Goal: Task Accomplishment & Management: Complete application form

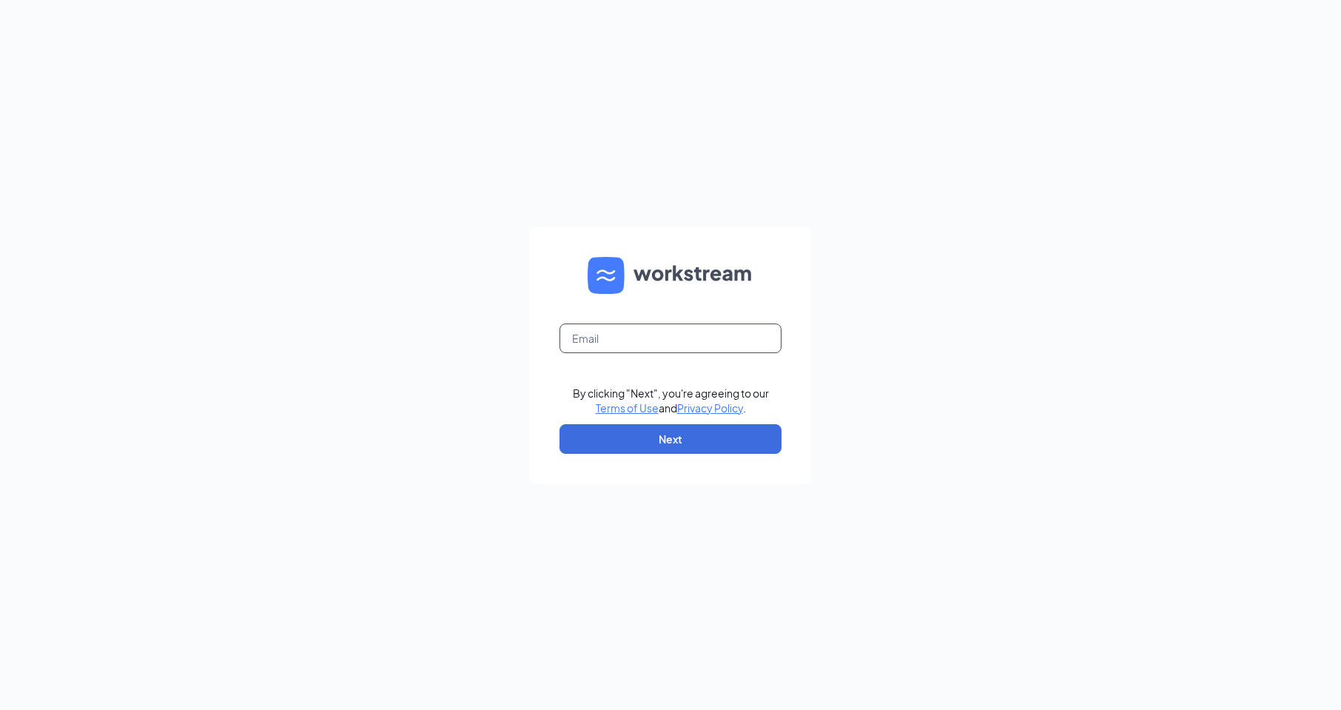
click at [636, 337] on input "text" at bounding box center [670, 338] width 222 height 30
type input "[EMAIL_ADDRESS][DOMAIN_NAME]"
click at [682, 441] on button "Next" at bounding box center [670, 439] width 222 height 30
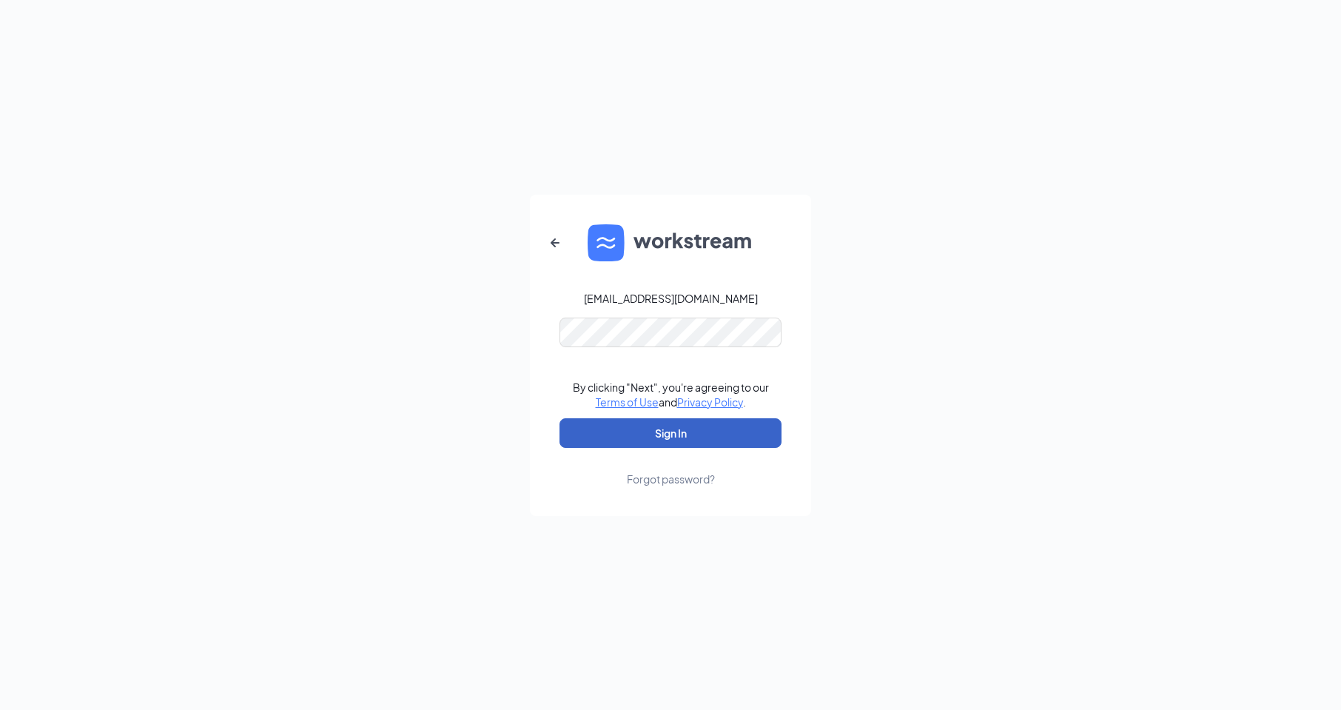
click at [683, 434] on button "Sign In" at bounding box center [670, 433] width 222 height 30
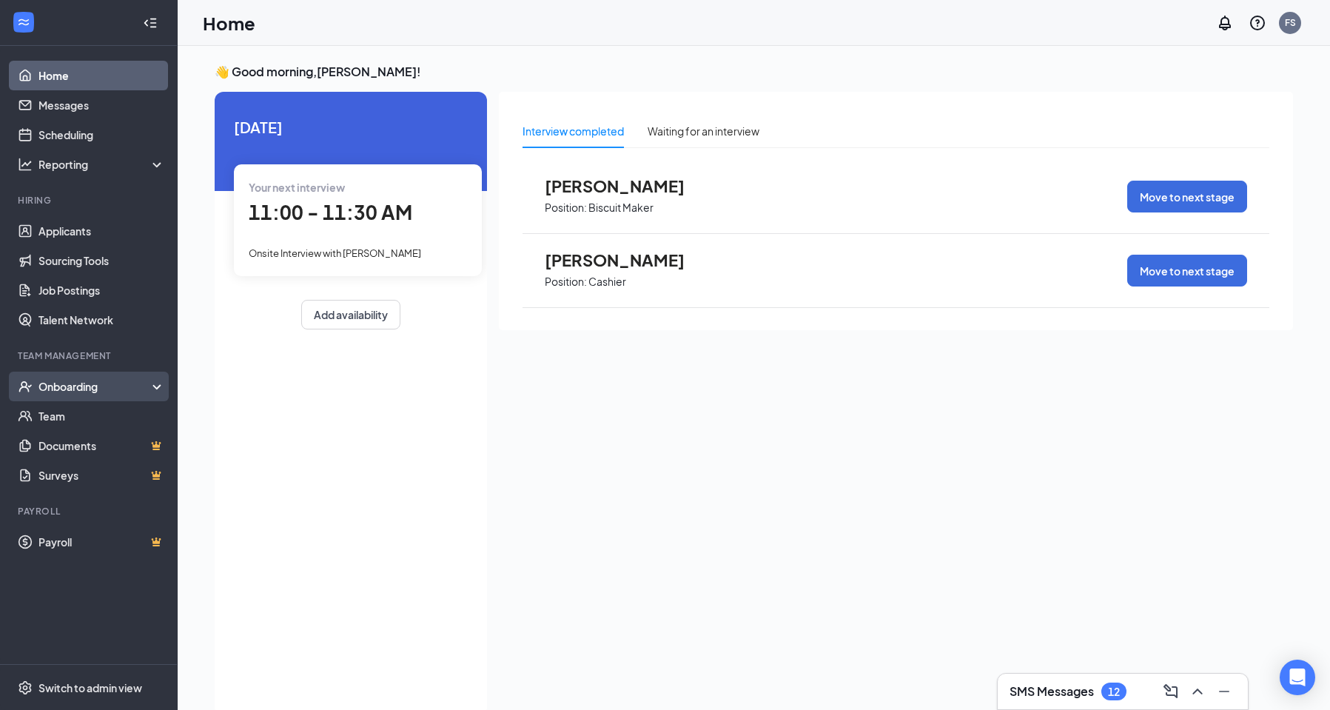
click at [112, 388] on div "Onboarding" at bounding box center [95, 386] width 114 height 15
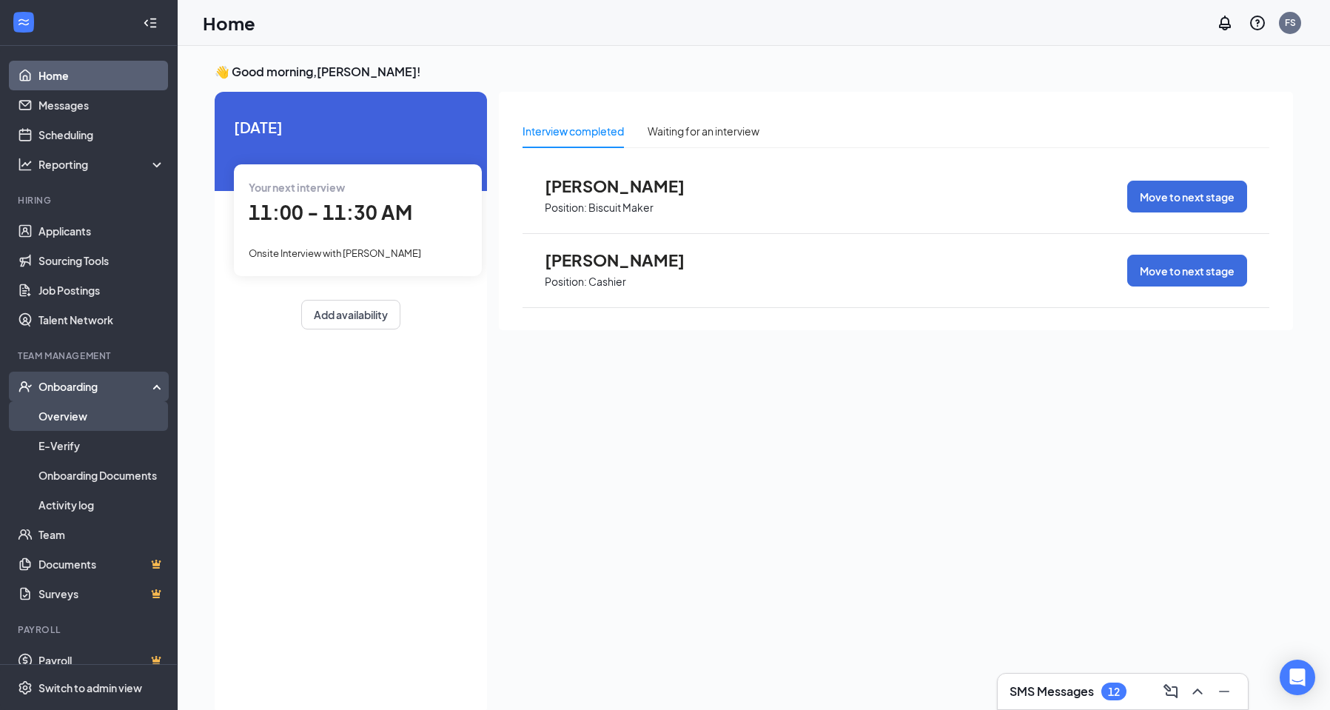
click at [107, 422] on link "Overview" at bounding box center [101, 416] width 127 height 30
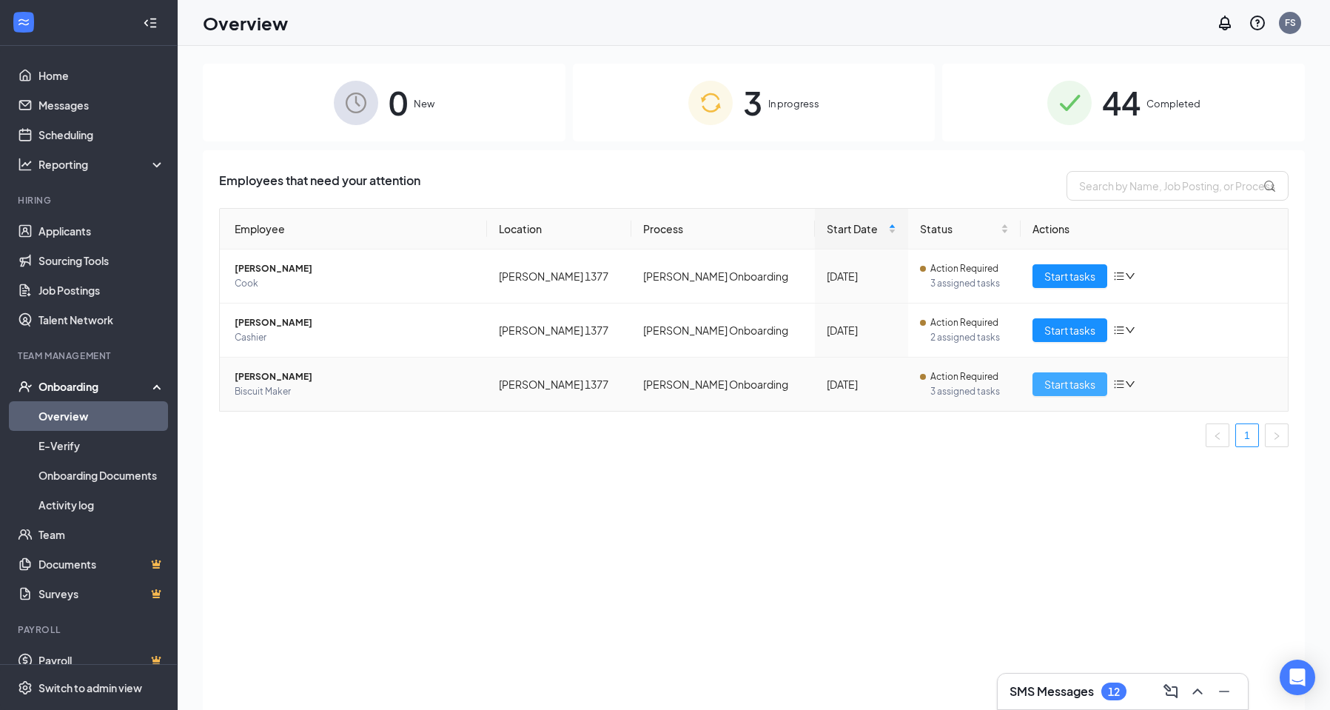
click at [1078, 383] on span "Start tasks" at bounding box center [1069, 384] width 51 height 16
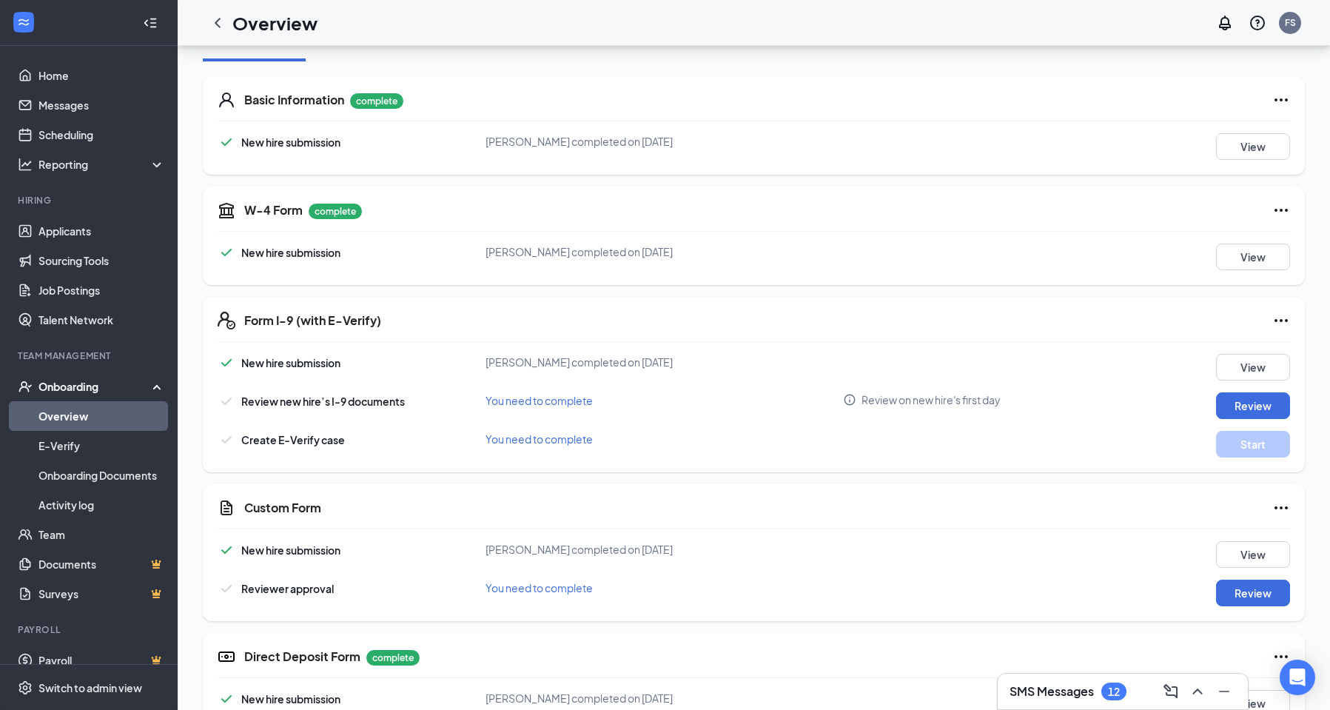
scroll to position [222, 0]
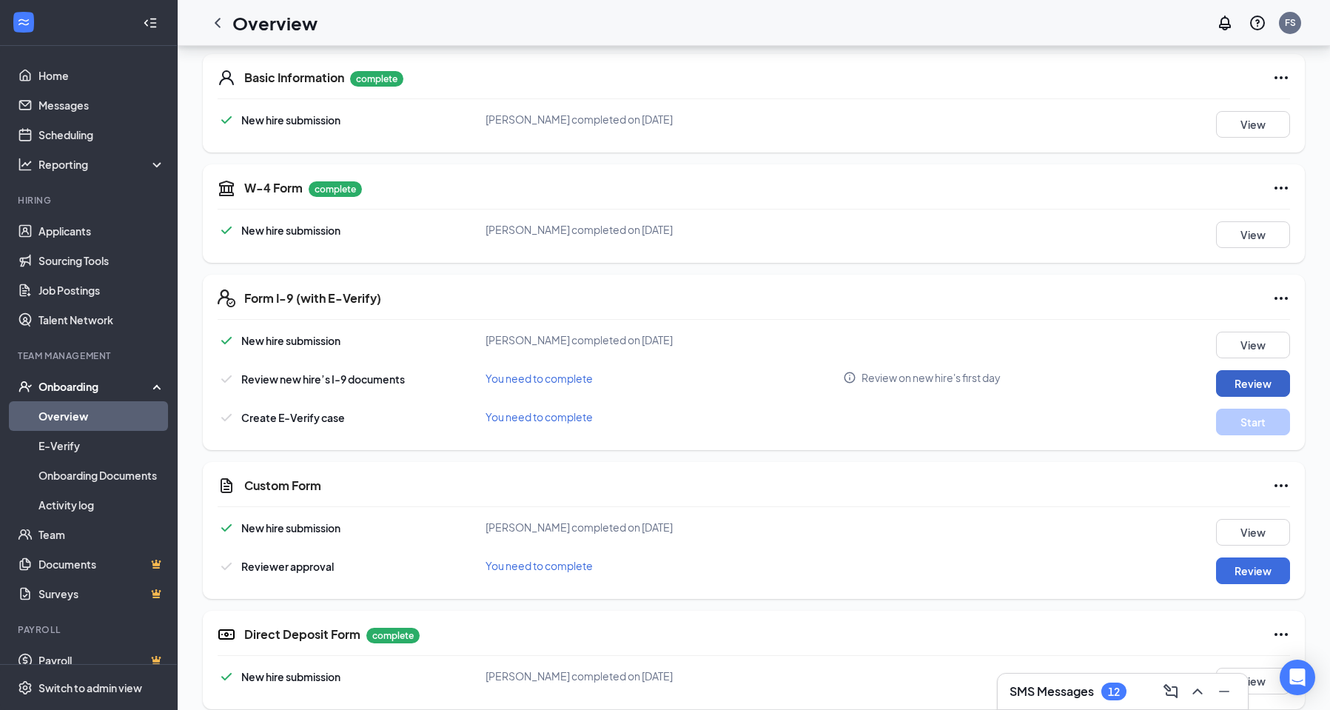
click at [1241, 383] on button "Review" at bounding box center [1253, 383] width 74 height 27
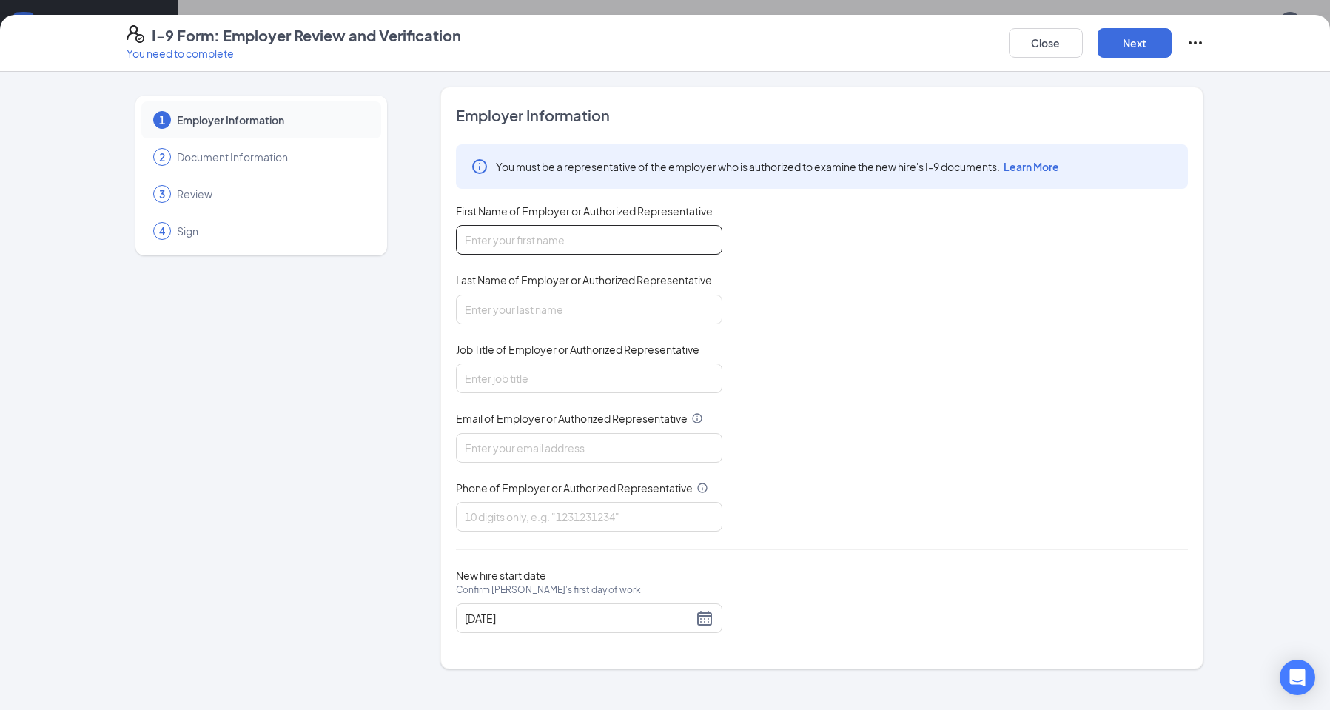
click at [523, 235] on input "First Name of Employer or Authorized Representative" at bounding box center [589, 240] width 266 height 30
type input "Alexis"
click at [528, 310] on input "Last Name of Employer or Authorized Representative" at bounding box center [589, 310] width 266 height 30
type input "Law"
click at [520, 376] on input "Job Title of Employer or Authorized Representative" at bounding box center [589, 378] width 266 height 30
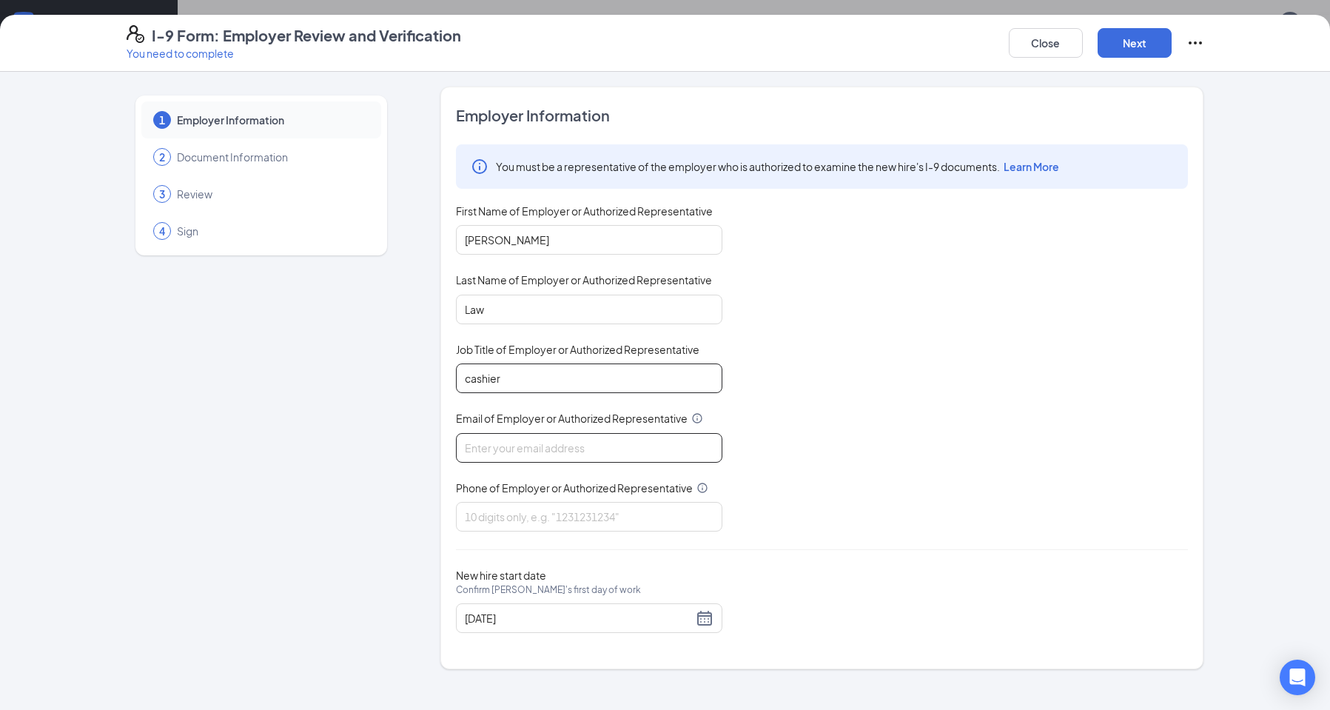
type input "cashier"
click at [541, 451] on input "Email of Employer or Authorized Representative" at bounding box center [589, 448] width 266 height 30
type input "stablerfelicia1@gmail.com"
click at [566, 521] on input "Phone of Employer or Authorized Representative" at bounding box center [589, 517] width 266 height 30
type input "2517694188"
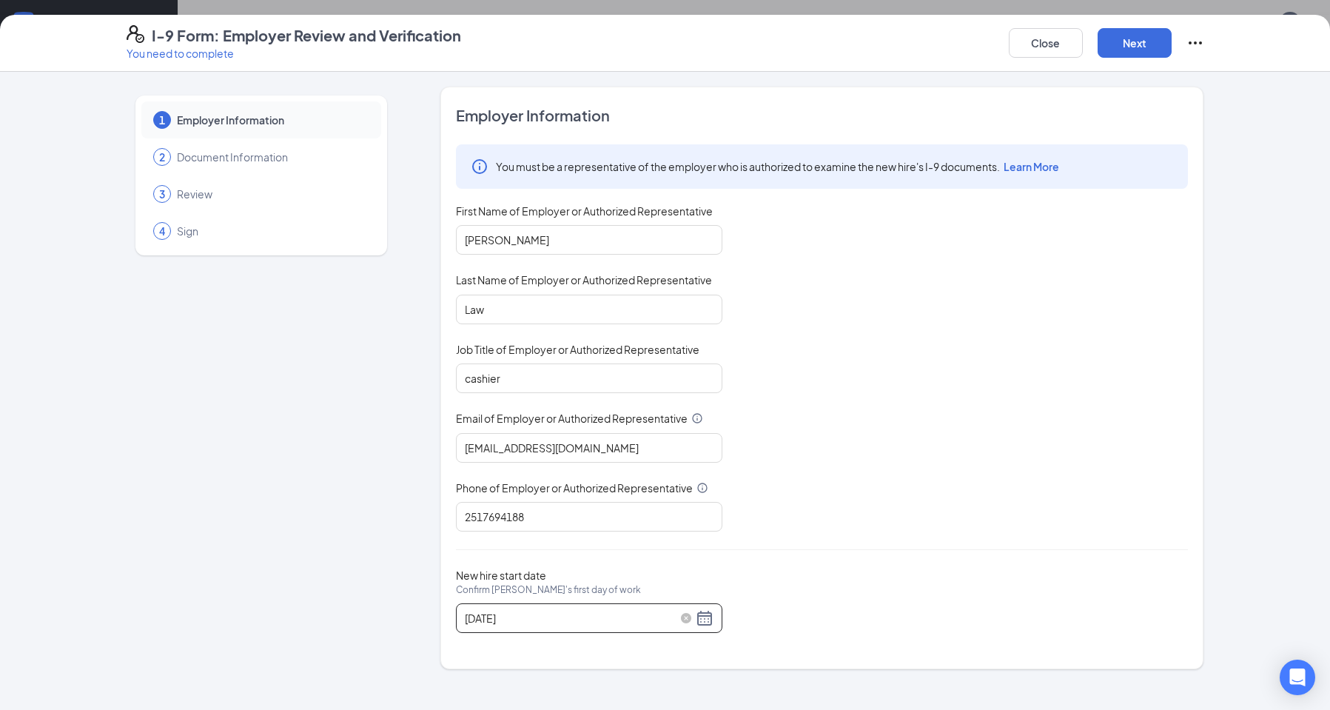
click at [703, 615] on div "09/19/2025" at bounding box center [589, 618] width 249 height 18
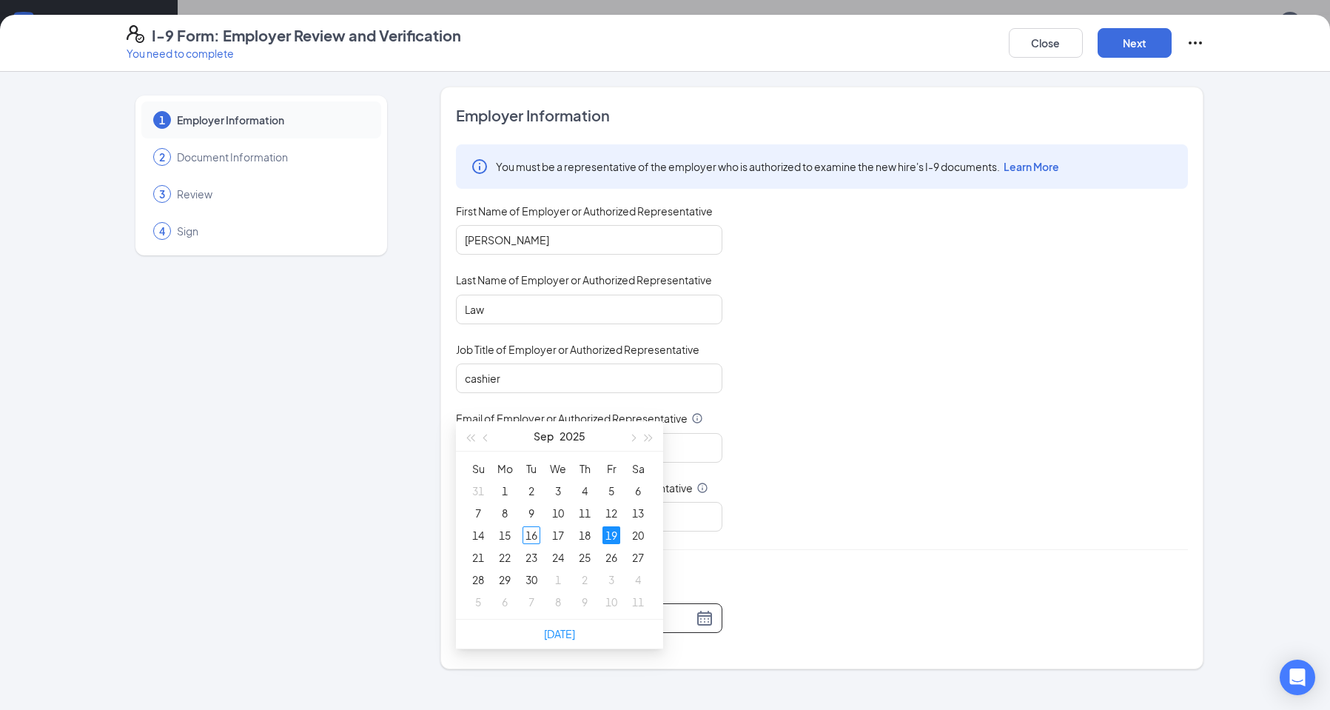
scroll to position [444, 0]
type input "09/16/2025"
click at [534, 528] on div "16" at bounding box center [531, 528] width 18 height 18
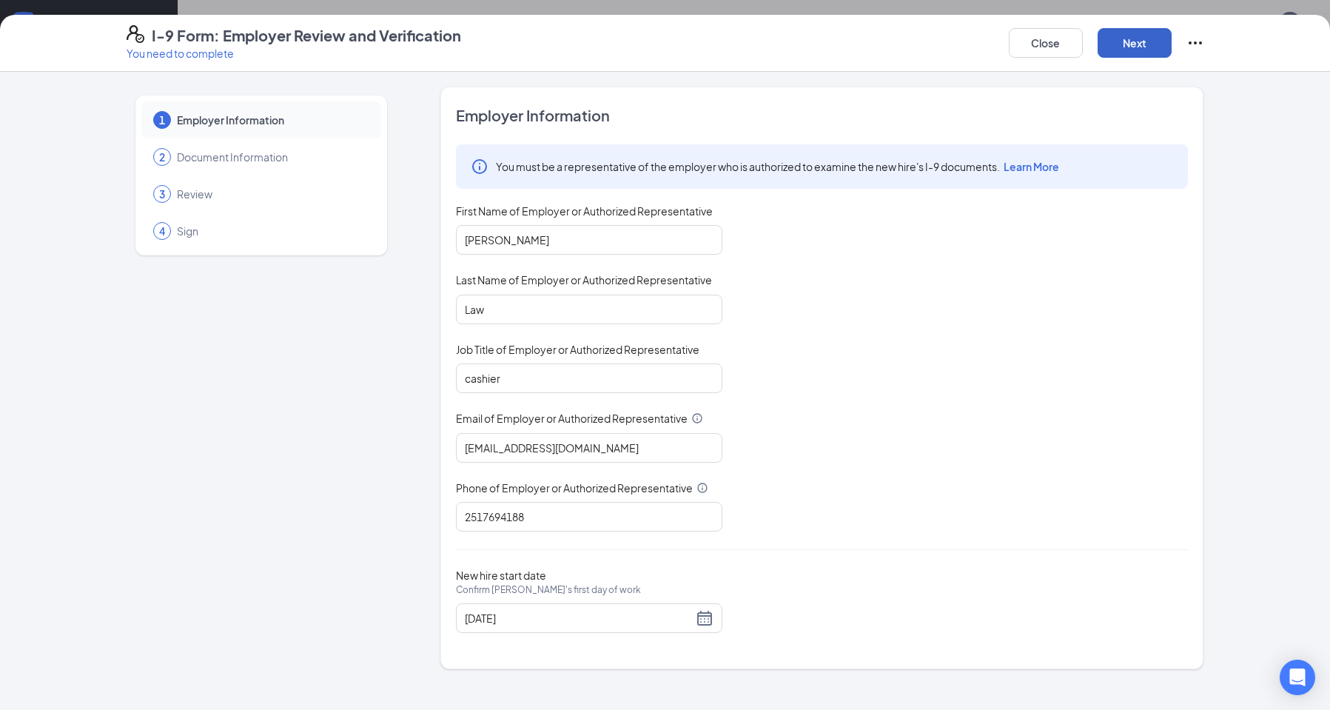
click at [1156, 39] on button "Next" at bounding box center [1135, 43] width 74 height 30
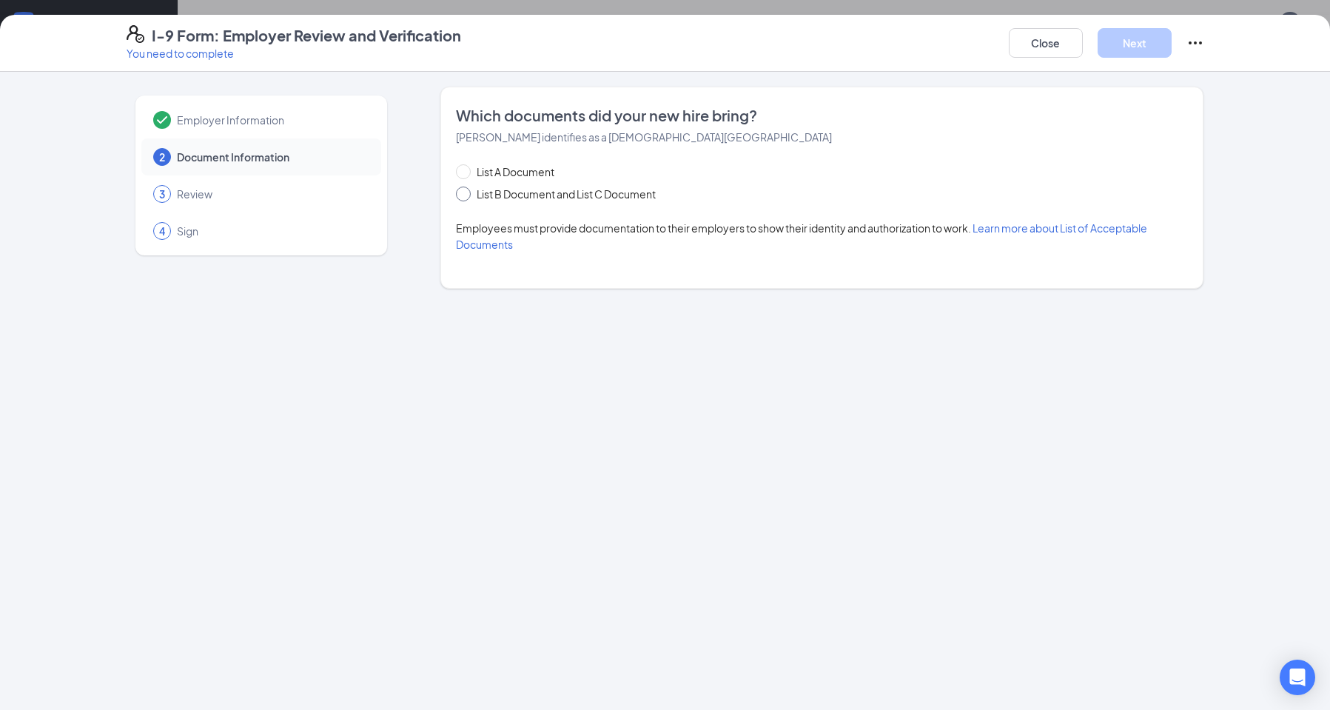
click at [463, 191] on input "List B Document and List C Document" at bounding box center [461, 191] width 10 height 10
radio input "true"
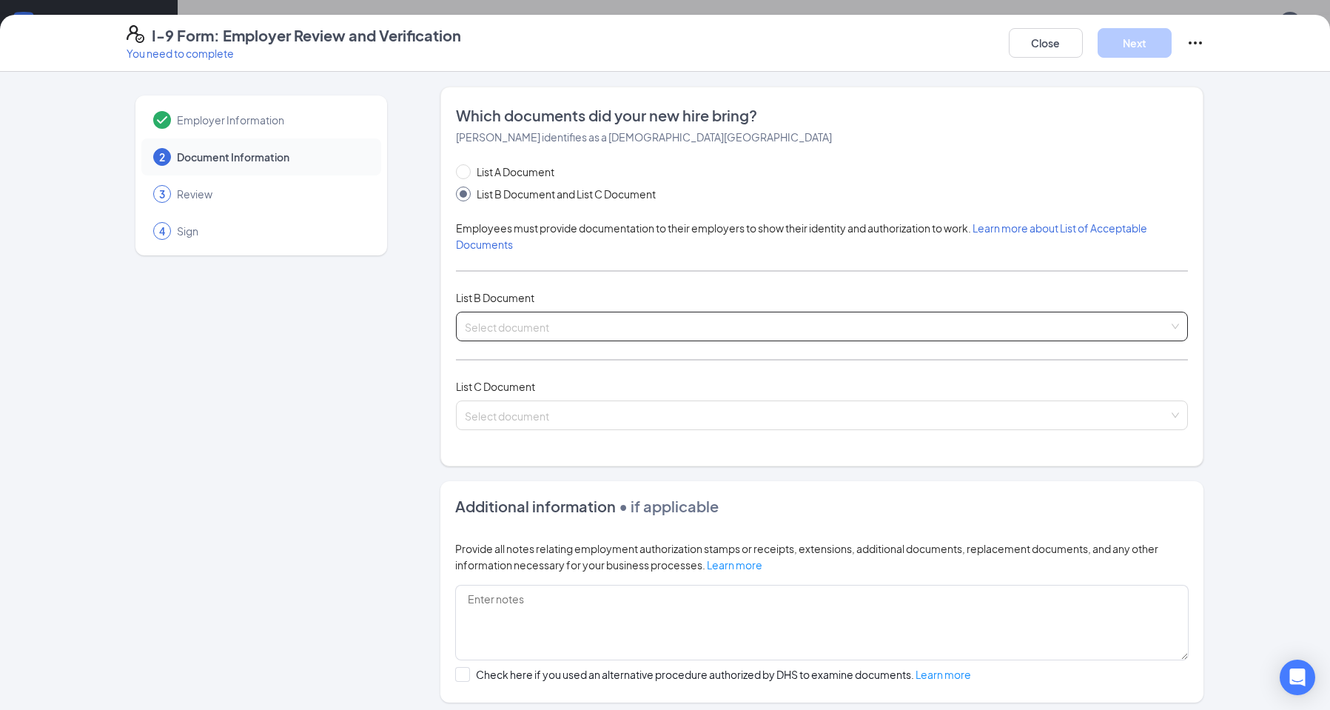
click at [570, 326] on input "search" at bounding box center [817, 323] width 704 height 22
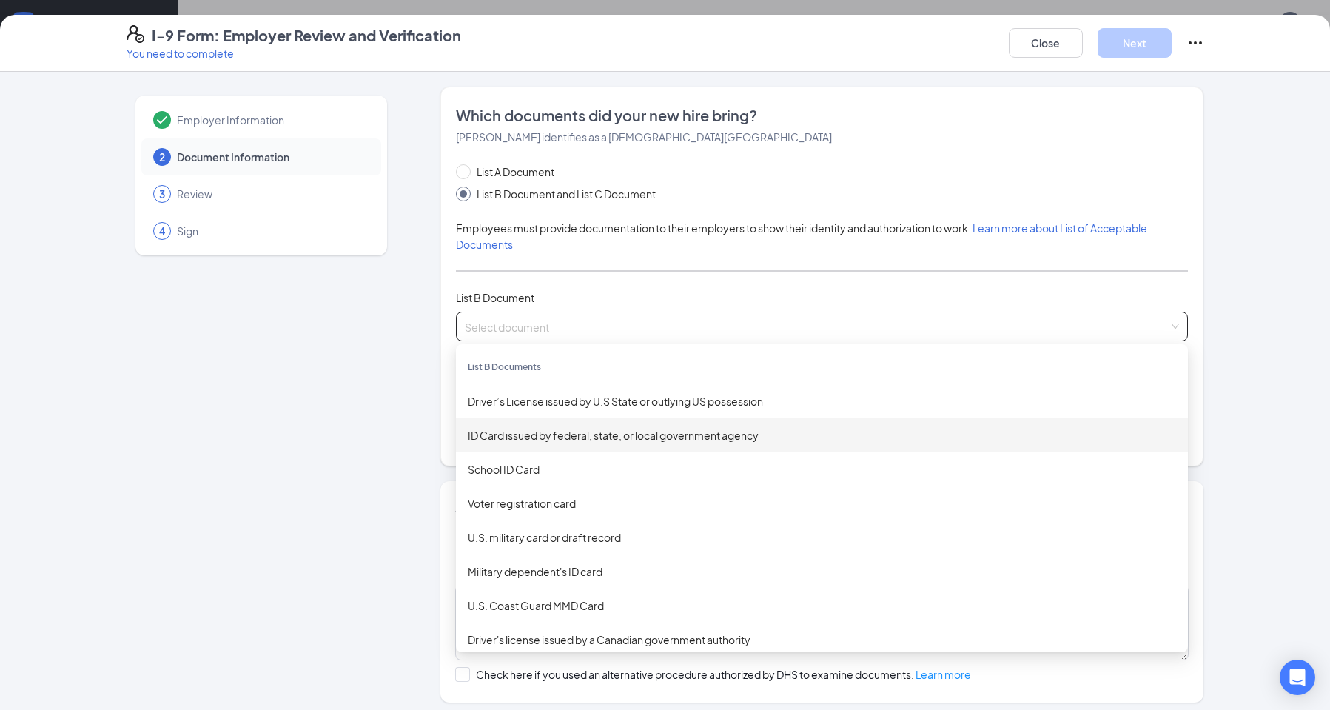
click at [576, 431] on div "ID Card issued by federal, state, or local government agency" at bounding box center [822, 435] width 708 height 16
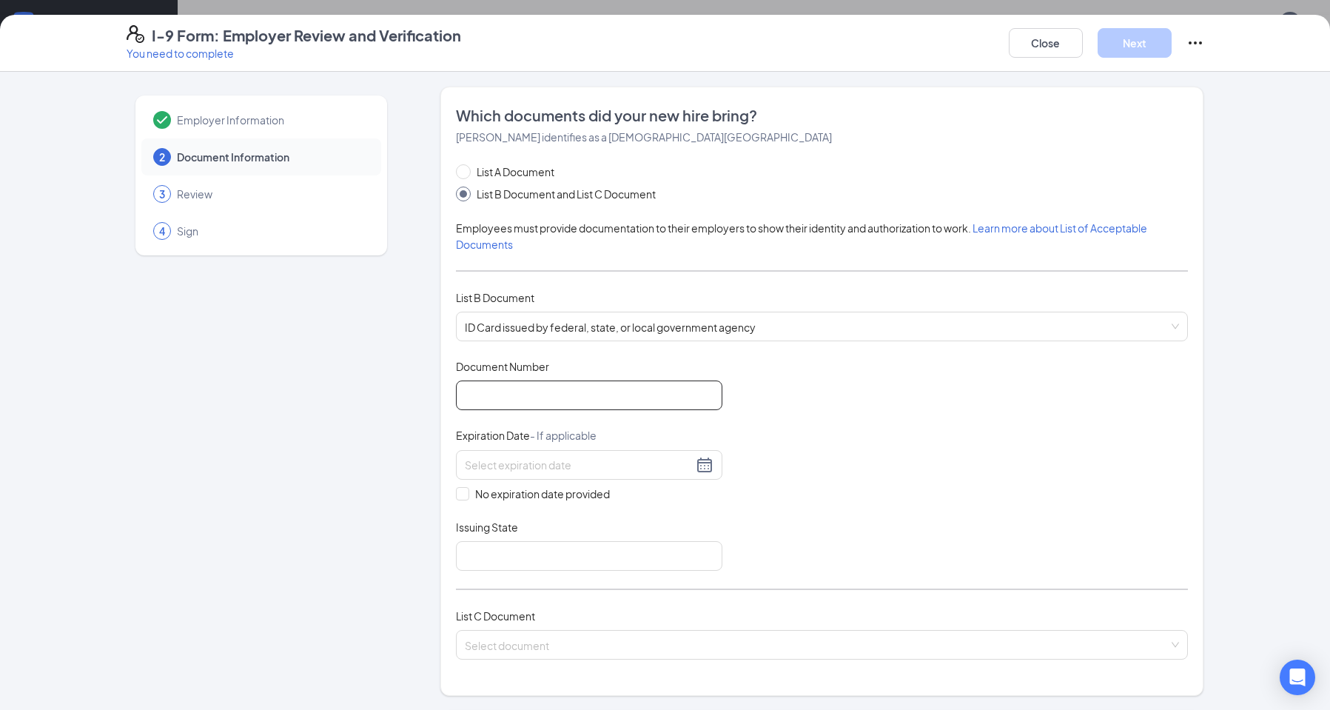
click at [580, 400] on input "Document Number" at bounding box center [589, 395] width 266 height 30
type input "I0109570"
click at [703, 469] on div at bounding box center [589, 465] width 249 height 18
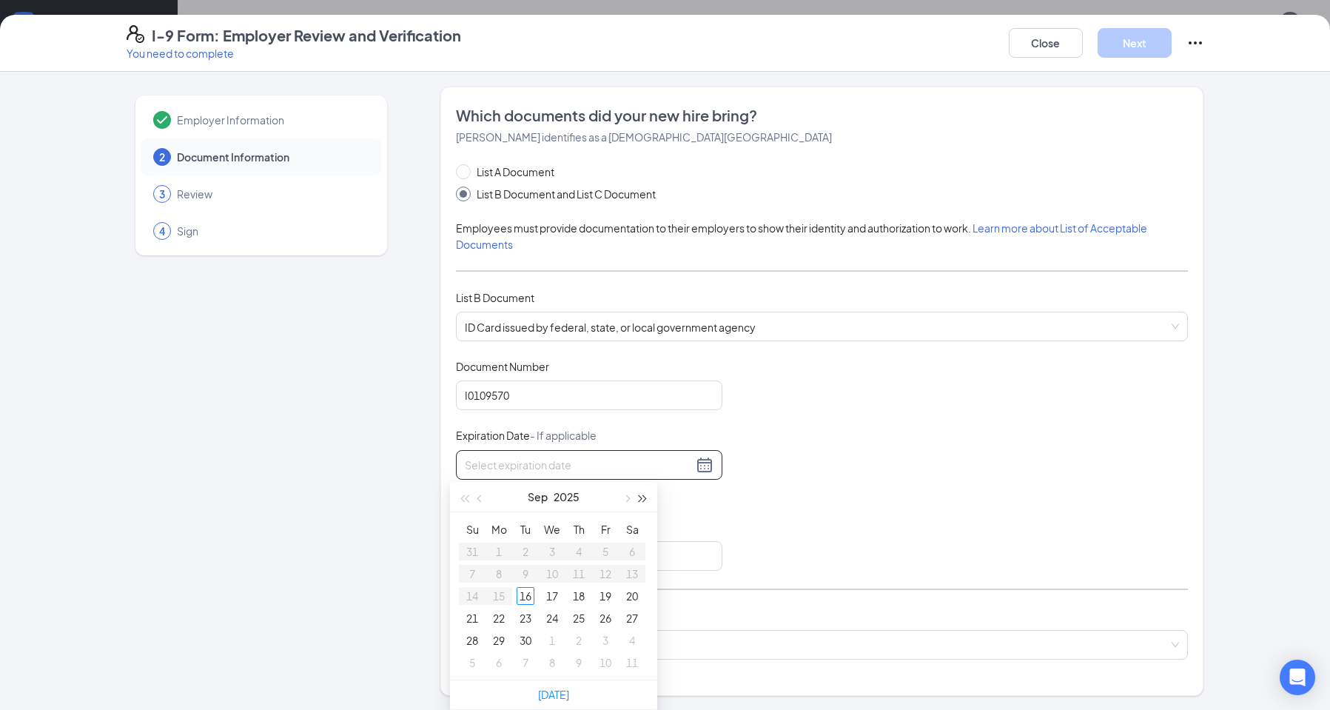
click at [639, 495] on span "button" at bounding box center [642, 498] width 7 height 7
click at [642, 495] on span "button" at bounding box center [642, 498] width 7 height 7
click at [475, 498] on button "button" at bounding box center [480, 497] width 16 height 30
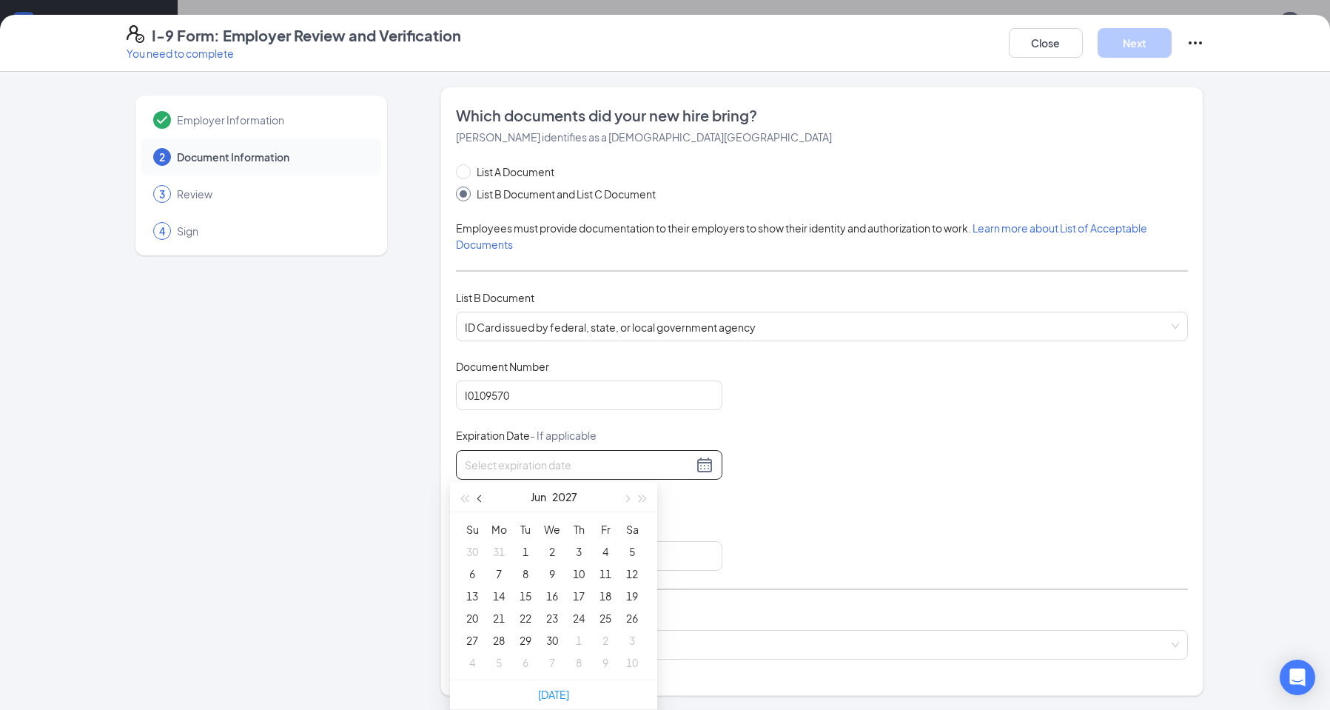
click at [475, 498] on button "button" at bounding box center [480, 497] width 16 height 30
type input "02/28/2027"
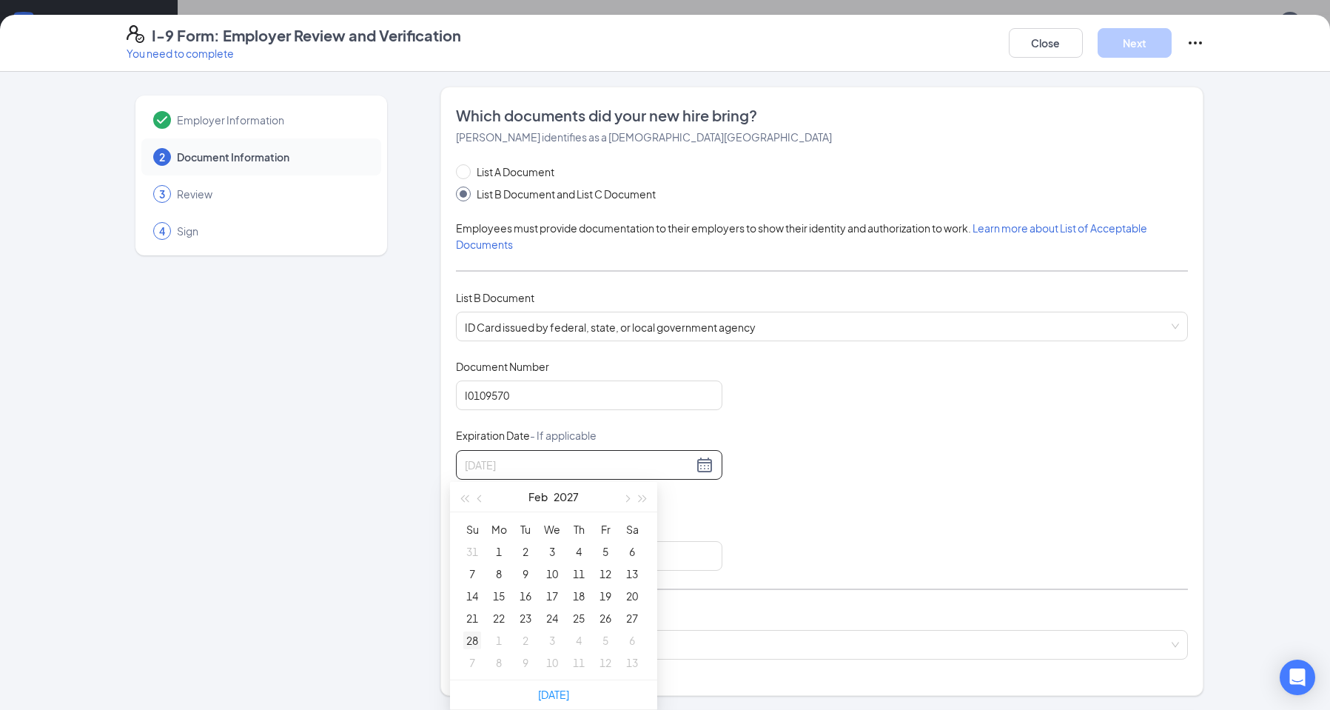
click at [468, 637] on div "28" at bounding box center [472, 640] width 18 height 18
click at [535, 551] on input "Issuing State" at bounding box center [589, 556] width 266 height 30
type input "Alabama"
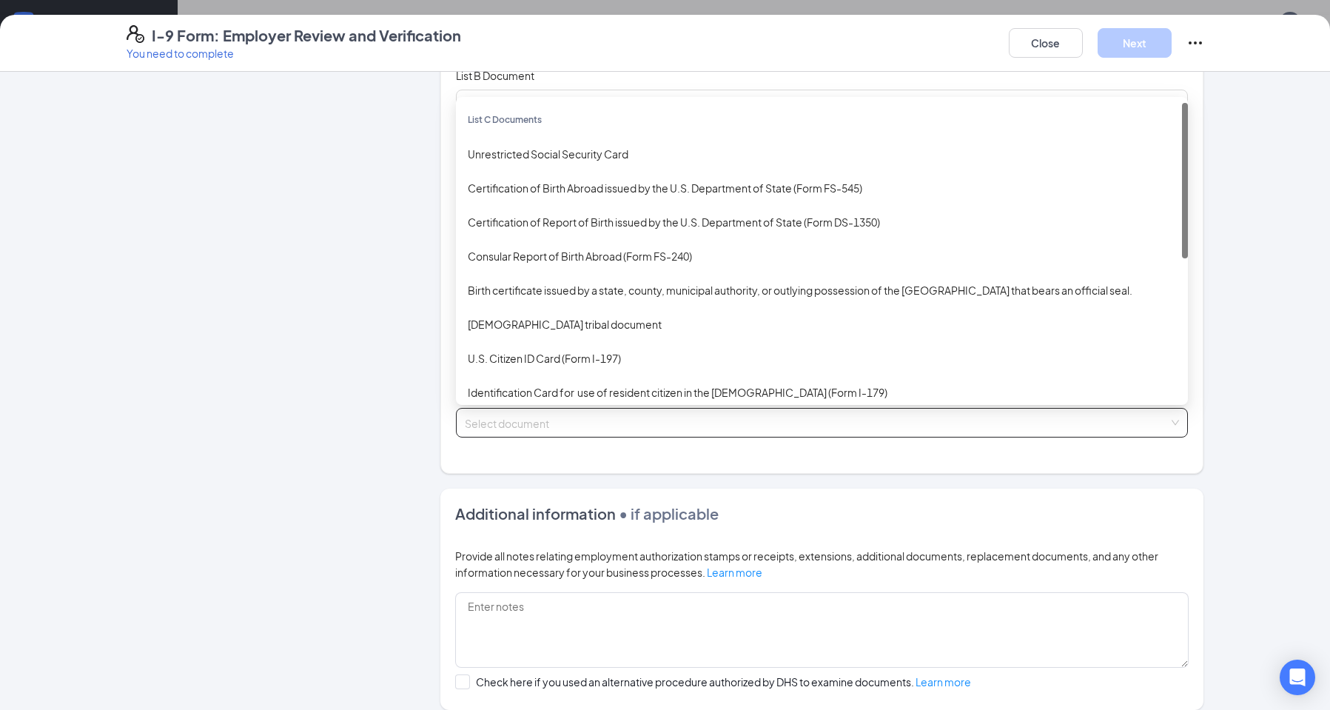
click at [573, 416] on input "search" at bounding box center [817, 420] width 704 height 22
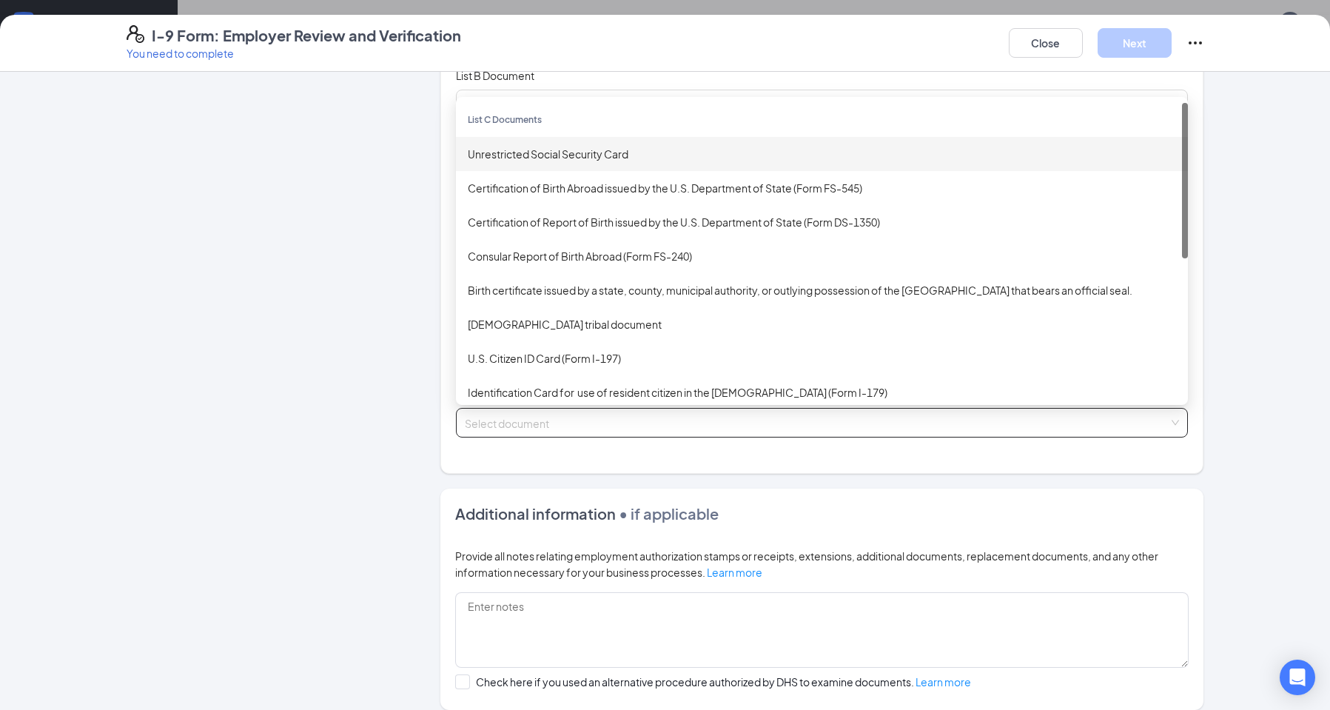
click at [532, 154] on div "Unrestricted Social Security Card" at bounding box center [822, 154] width 708 height 16
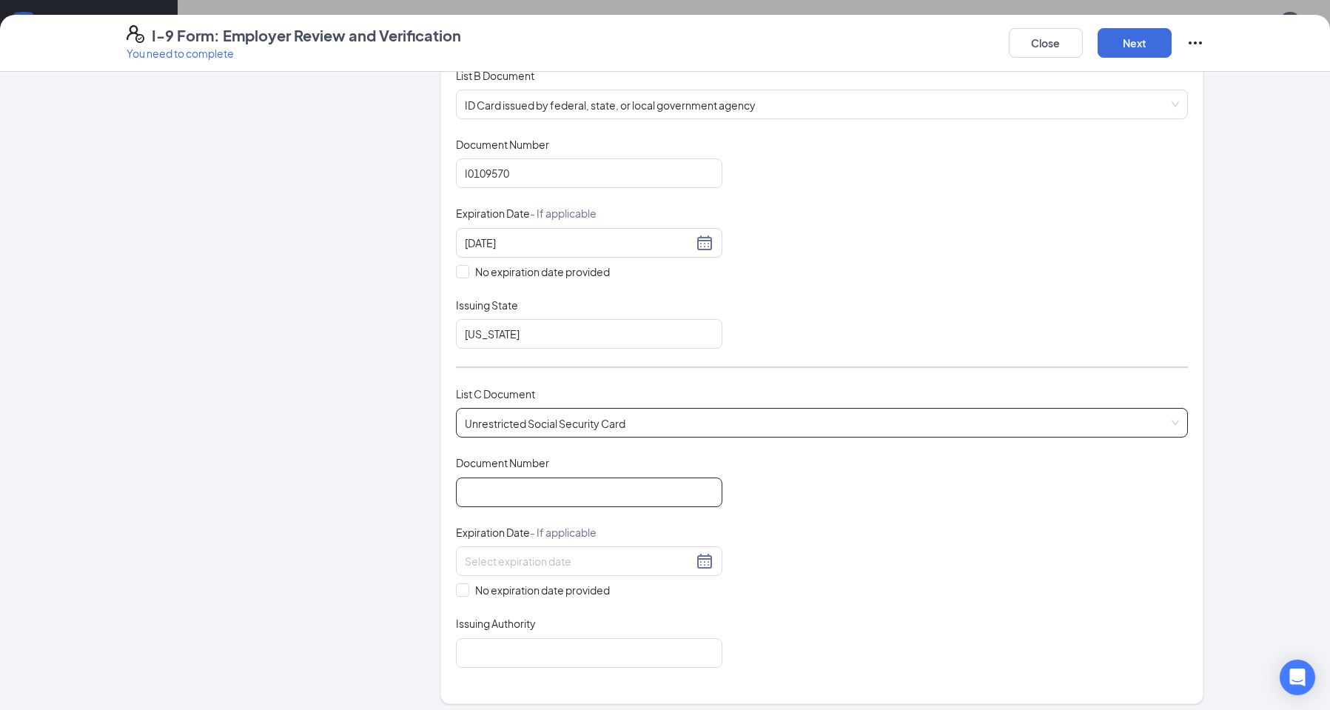
click at [593, 492] on input "Document Number" at bounding box center [589, 492] width 266 height 30
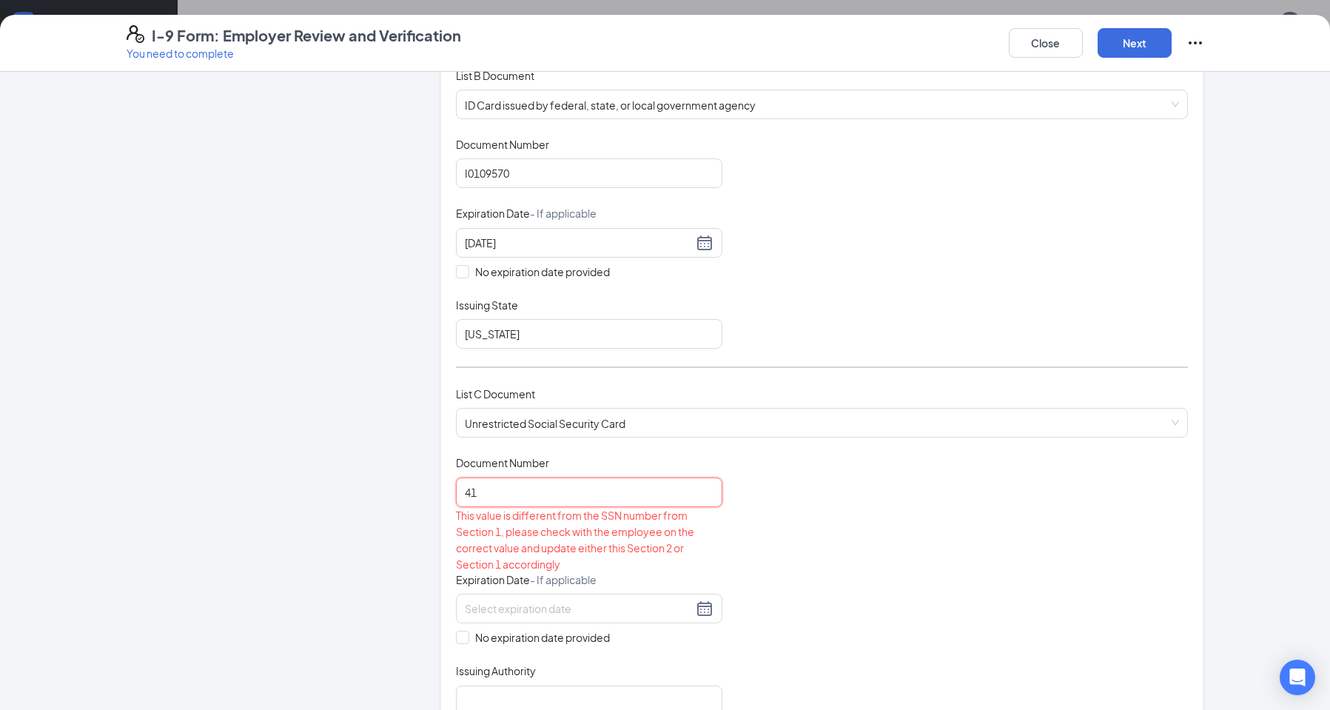
type input "416"
